Goal: Task Accomplishment & Management: Manage account settings

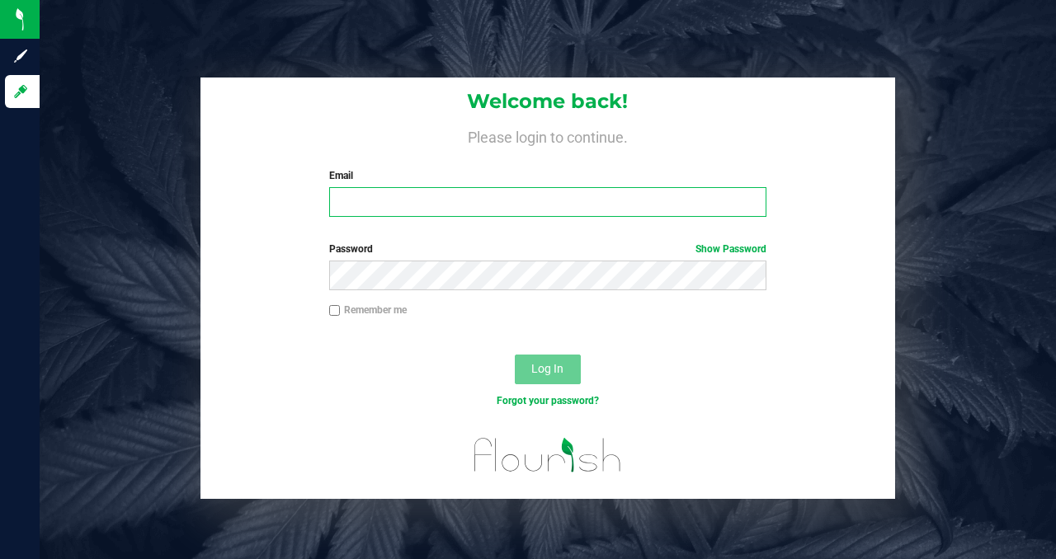
type input "[PERSON_NAME][EMAIL_ADDRESS][DOMAIN_NAME]"
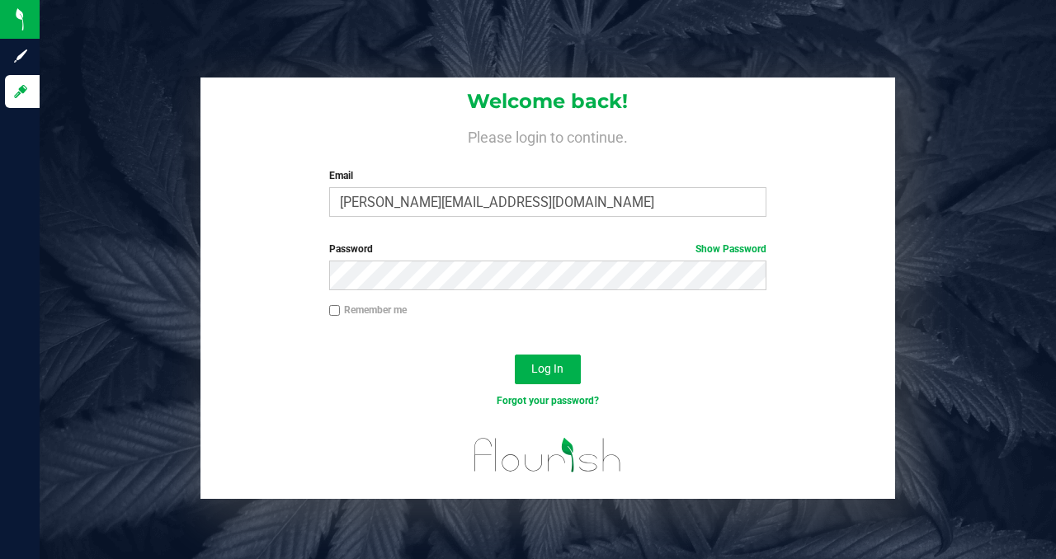
click at [433, 376] on div "Log In" at bounding box center [547, 374] width 694 height 55
click at [539, 366] on span "Log In" at bounding box center [547, 368] width 32 height 13
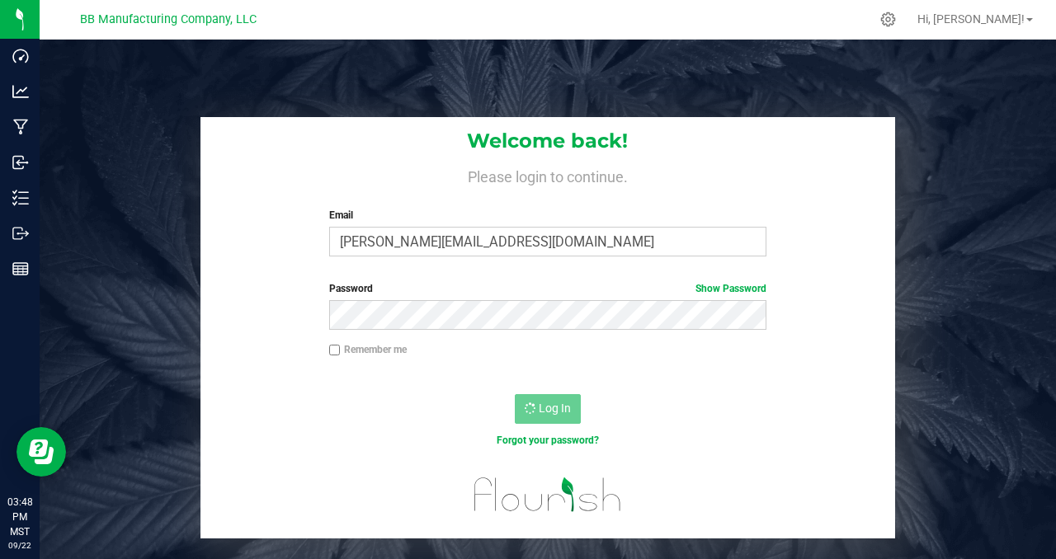
click at [0, 558] on nordpass-portal at bounding box center [0, 559] width 0 height 0
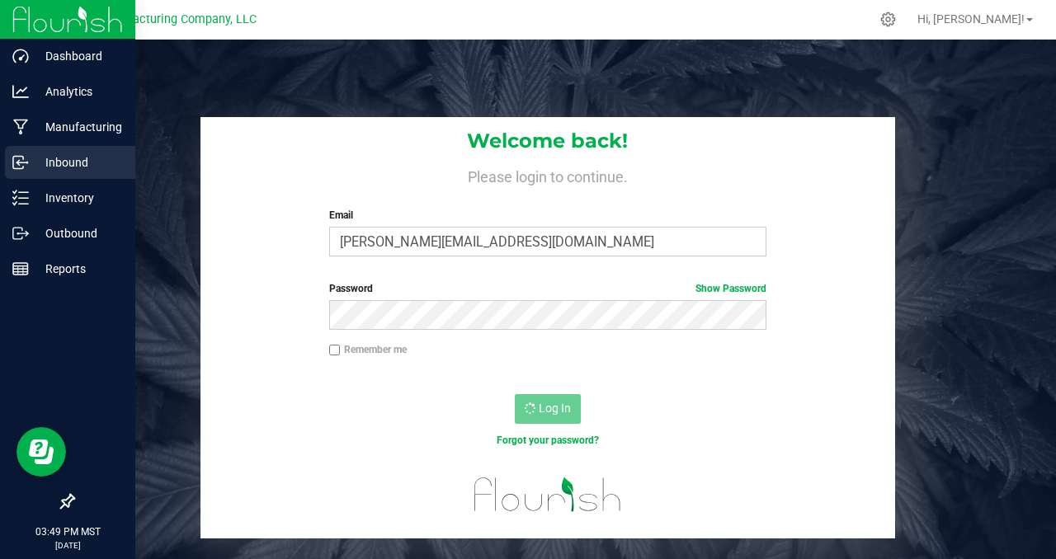
click at [115, 157] on p "Inbound" at bounding box center [78, 163] width 99 height 20
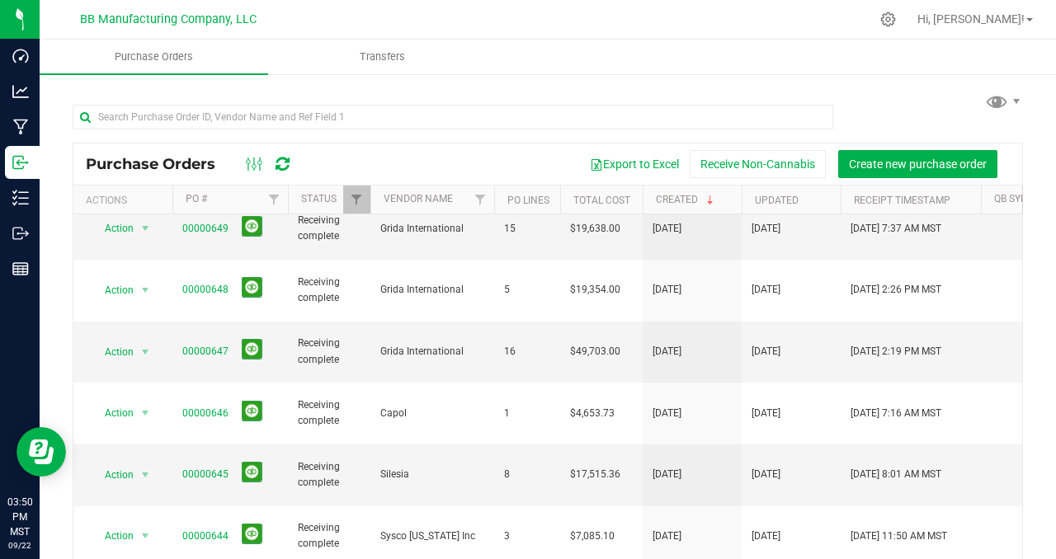
scroll to position [507, 0]
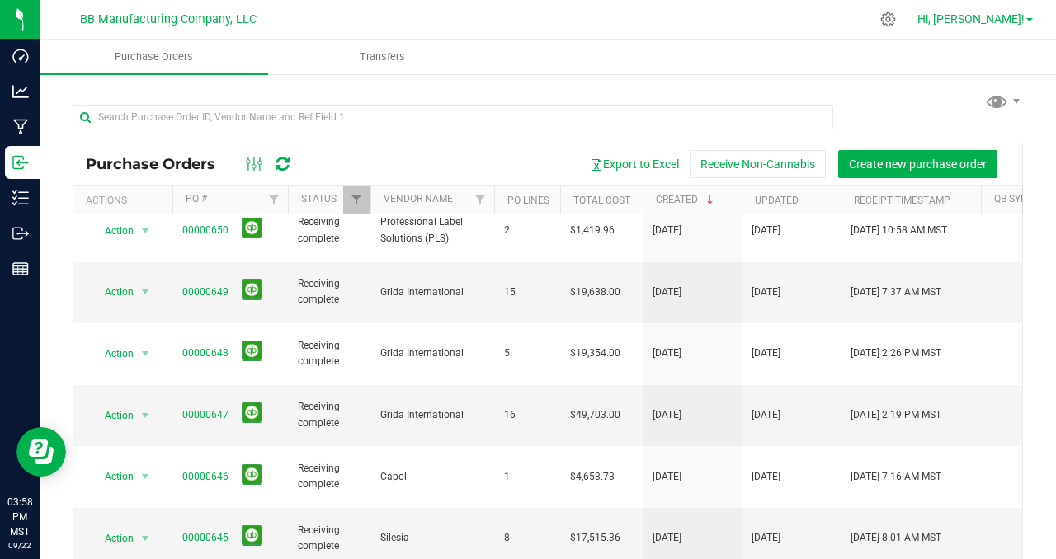
click at [1035, 17] on link "Hi, [PERSON_NAME]!" at bounding box center [975, 19] width 129 height 17
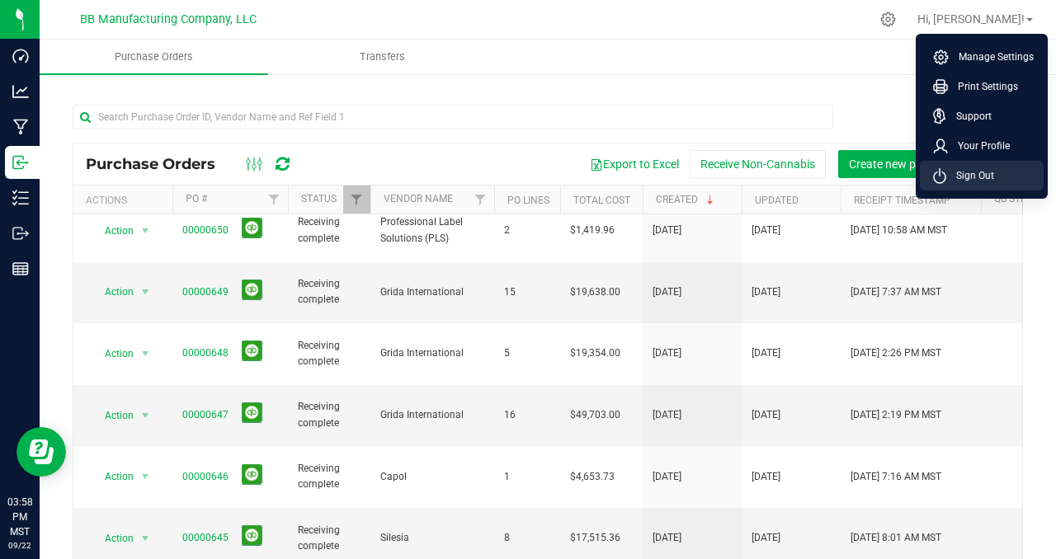
click at [985, 167] on span "Sign Out" at bounding box center [970, 175] width 48 height 16
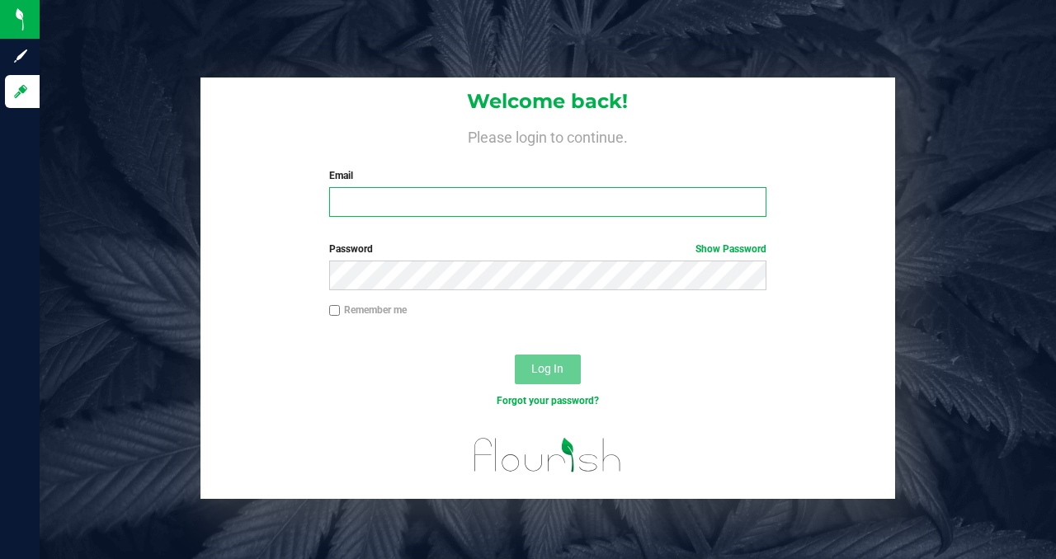
type input "[PERSON_NAME][EMAIL_ADDRESS][DOMAIN_NAME]"
